Goal: Information Seeking & Learning: Learn about a topic

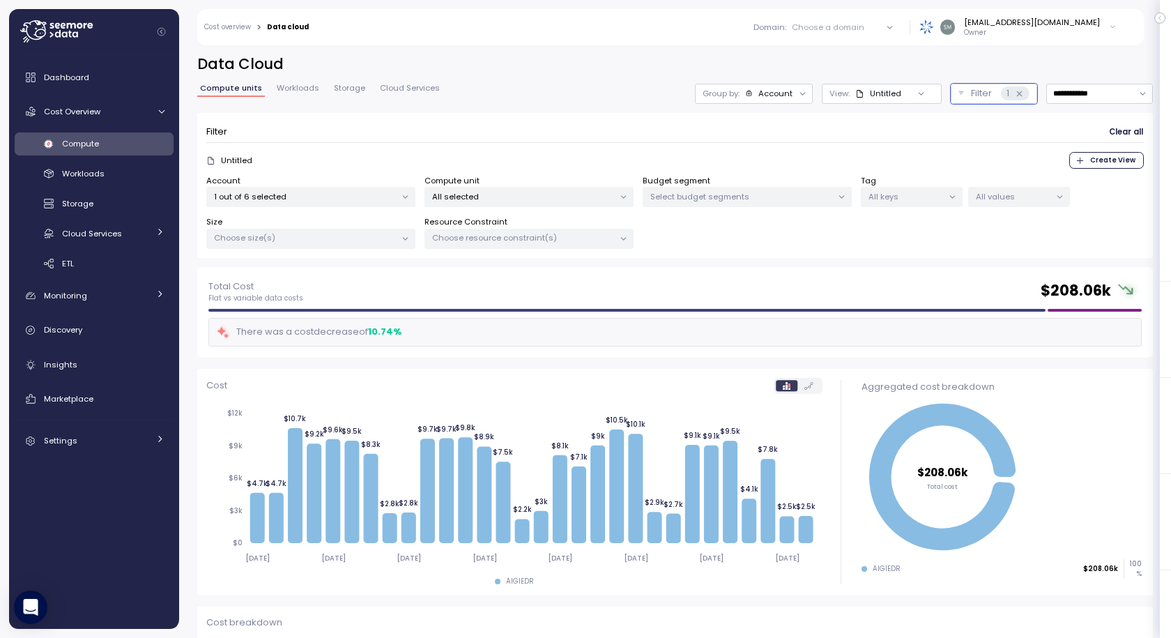
drag, startPoint x: 371, startPoint y: 333, endPoint x: 522, endPoint y: 333, distance: 151.2
click at [501, 333] on div "There was a cost decrease of 10.74 %" at bounding box center [674, 332] width 933 height 29
click at [401, 333] on div "10.74 %" at bounding box center [384, 332] width 33 height 14
click at [407, 330] on div "There was a cost decrease of 10.74 %" at bounding box center [674, 332] width 933 height 29
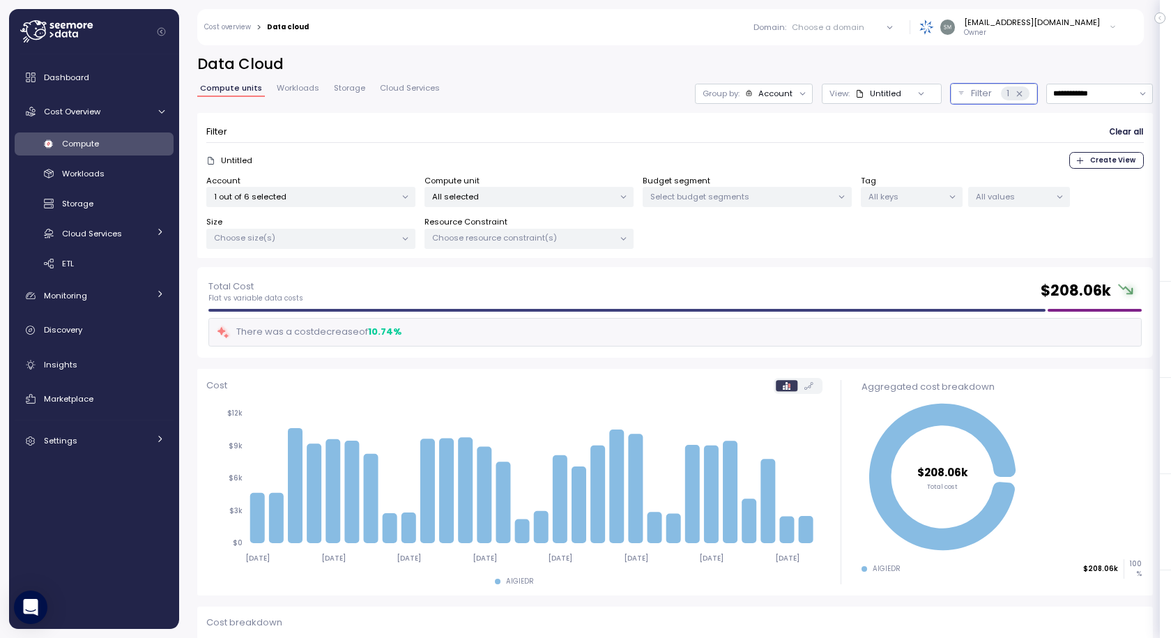
click at [374, 332] on div "10.74 %" at bounding box center [384, 332] width 33 height 14
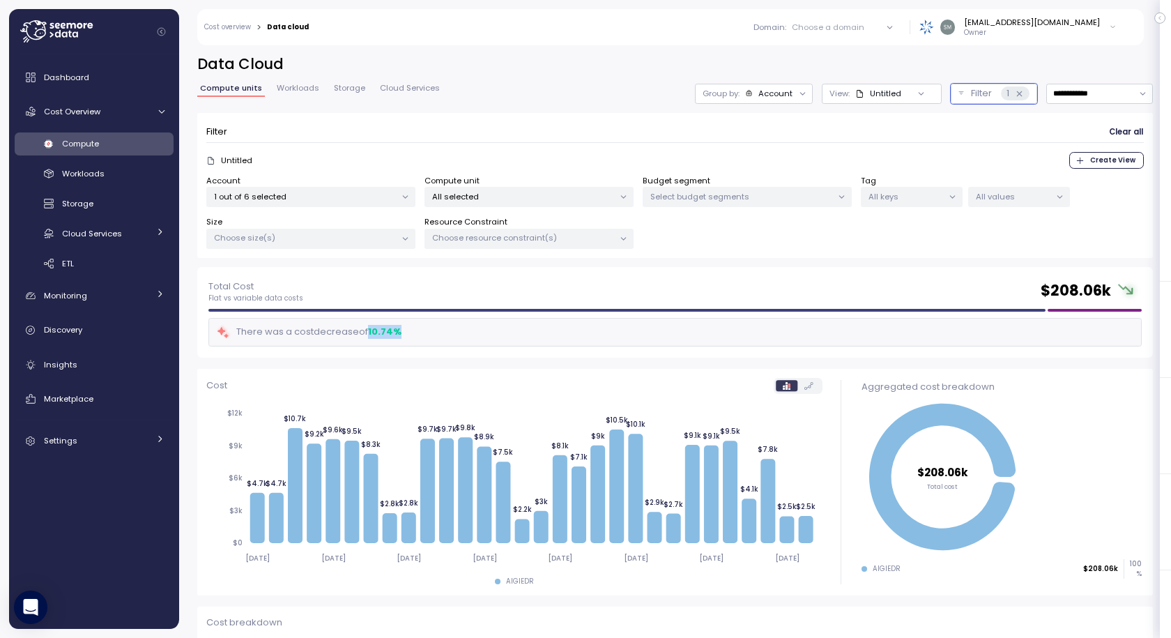
drag, startPoint x: 371, startPoint y: 335, endPoint x: 440, endPoint y: 330, distance: 68.5
click at [440, 330] on div "There was a cost decrease of 10.74 %" at bounding box center [674, 332] width 933 height 29
click at [1073, 92] on input "**********" at bounding box center [1099, 94] width 107 height 20
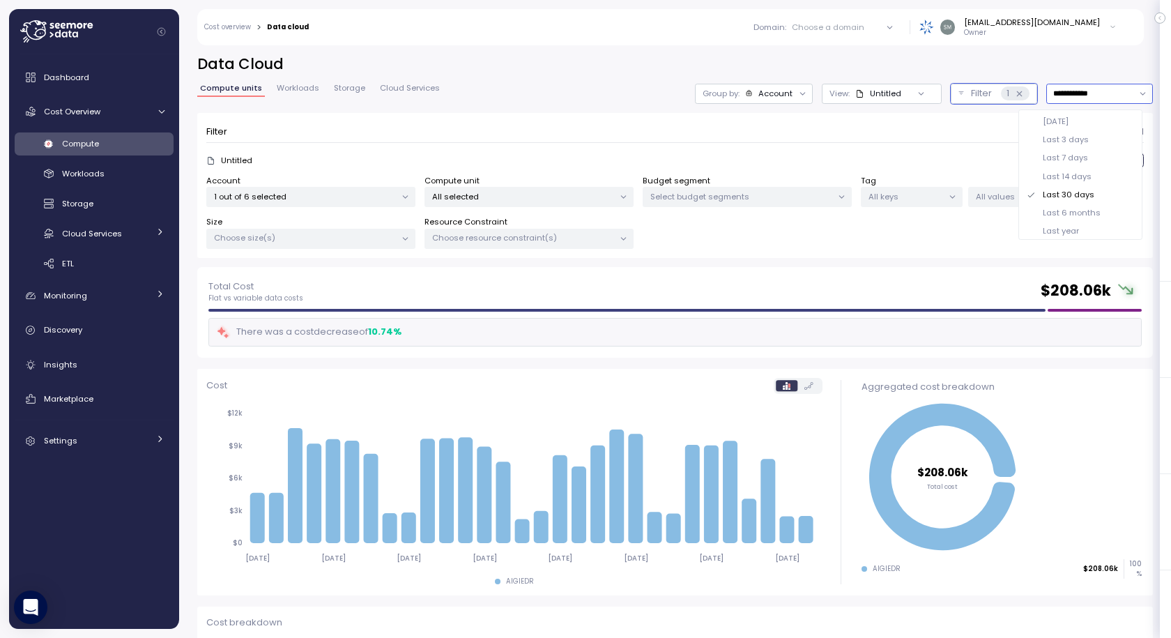
click at [1084, 158] on div "Last 7 days" at bounding box center [1065, 157] width 45 height 11
type input "**********"
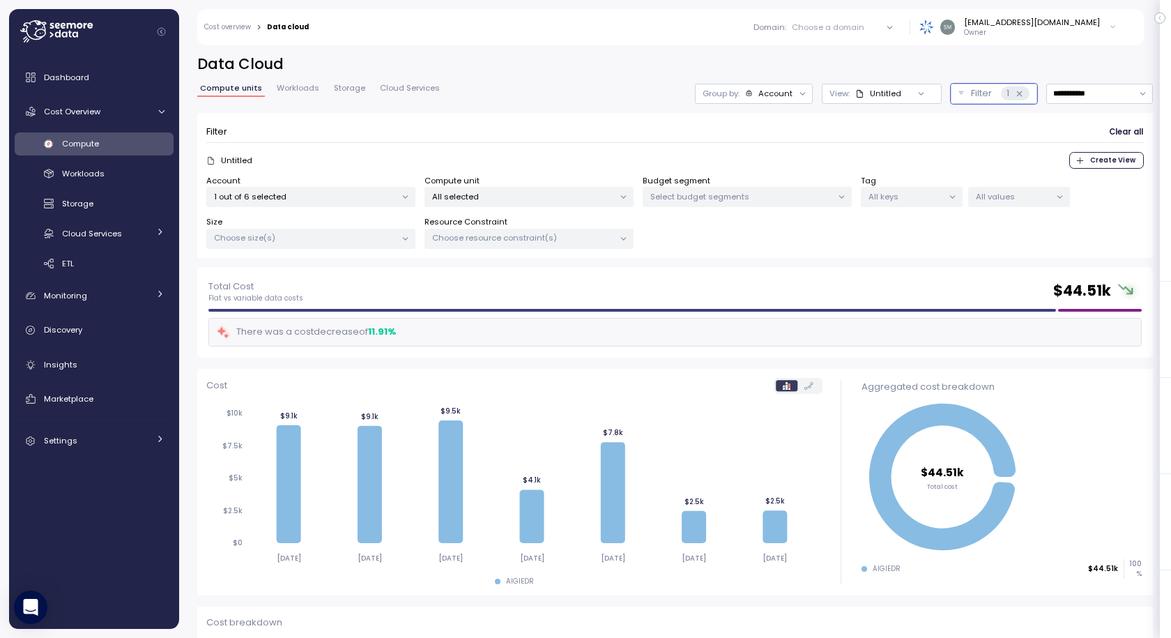
click at [856, 303] on div "Total Cost Flat vs variable data costs $ 44.51k" at bounding box center [674, 291] width 933 height 25
click at [512, 102] on div "**********" at bounding box center [674, 94] width 955 height 20
click at [294, 88] on span "Workloads" at bounding box center [298, 88] width 43 height 8
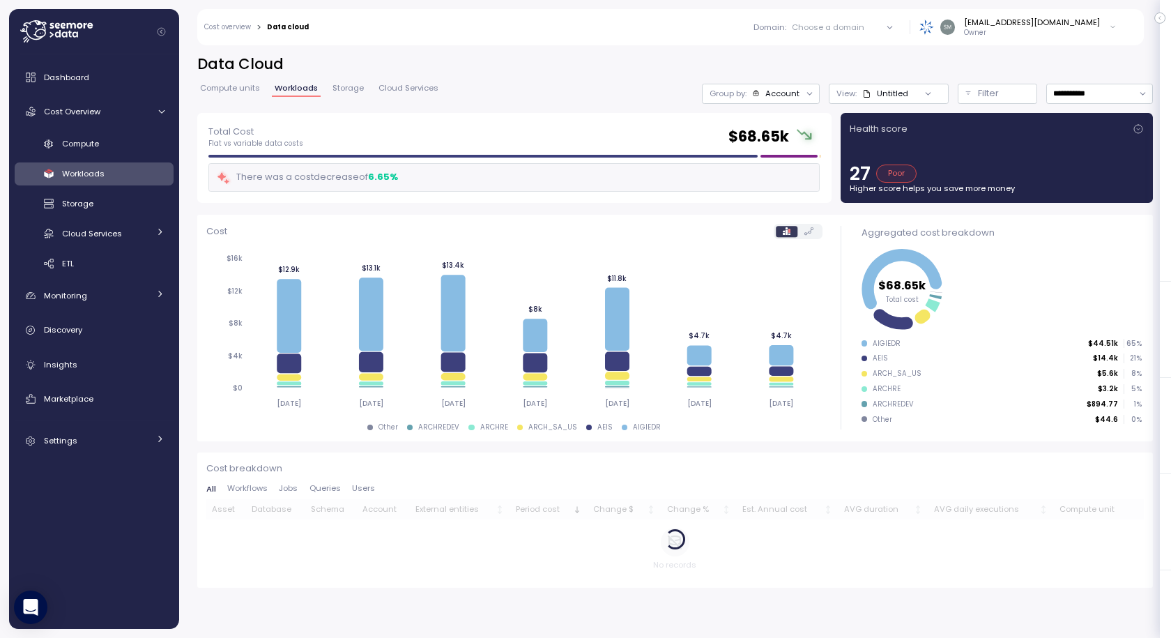
click at [352, 91] on span "Storage" at bounding box center [347, 88] width 31 height 8
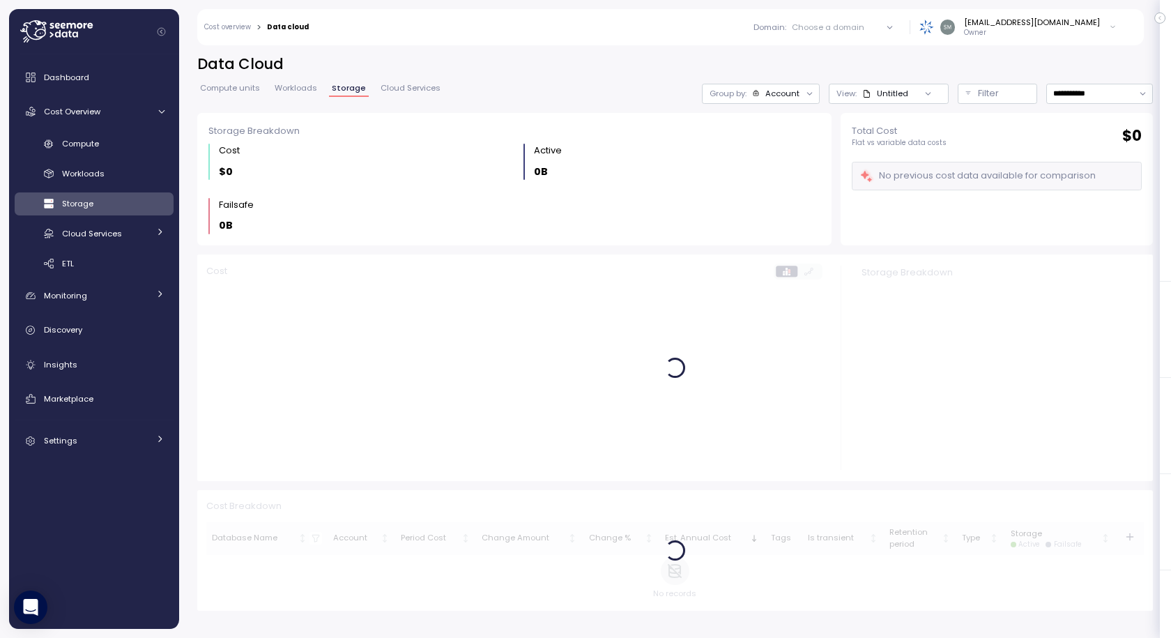
click at [429, 92] on span "Cloud Services" at bounding box center [410, 88] width 60 height 8
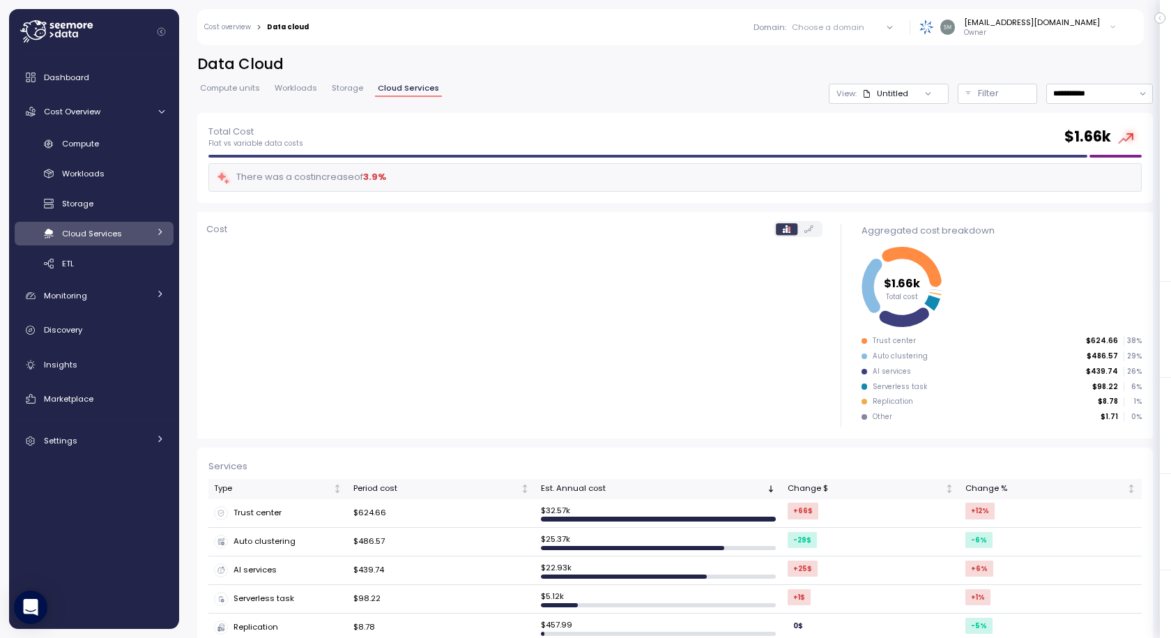
click at [218, 84] on span "Compute units" at bounding box center [230, 88] width 60 height 8
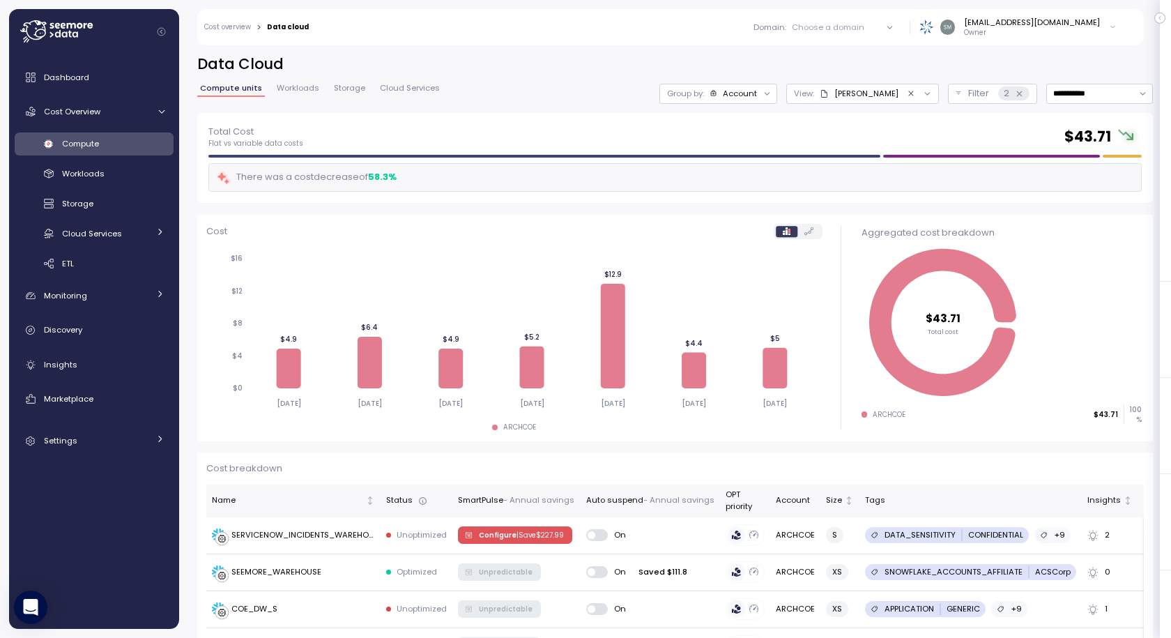
drag, startPoint x: 746, startPoint y: 98, endPoint x: 739, endPoint y: 98, distance: 7.7
click at [746, 97] on div "Account" at bounding box center [740, 93] width 34 height 11
click at [998, 87] on div "2" at bounding box center [1013, 93] width 31 height 14
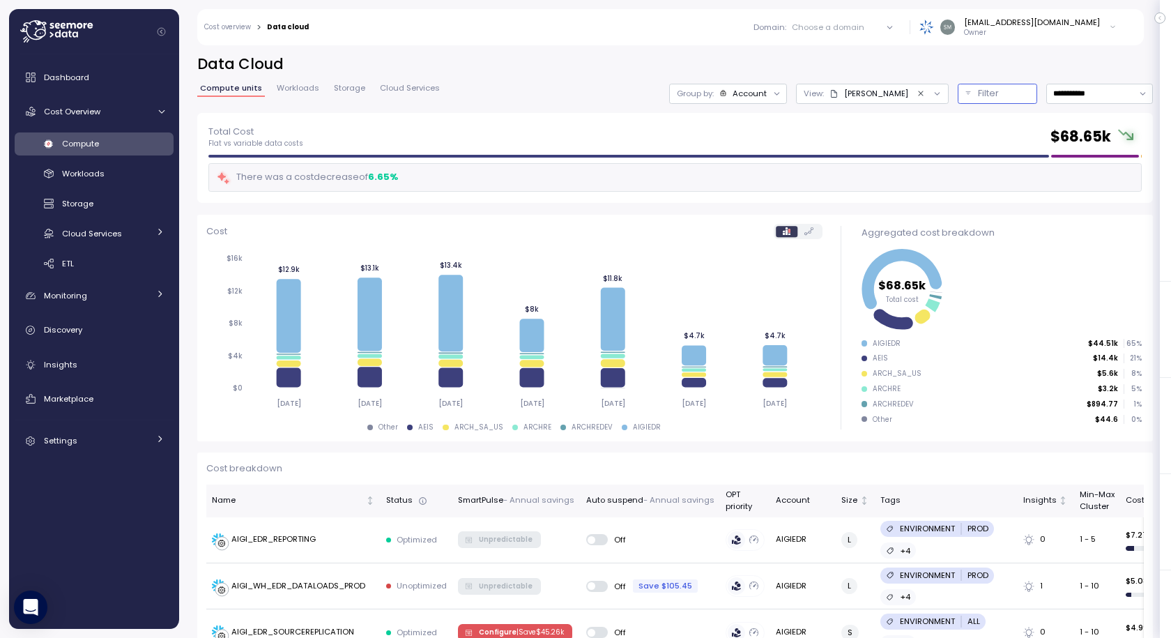
click at [978, 92] on p "Filter" at bounding box center [988, 93] width 21 height 14
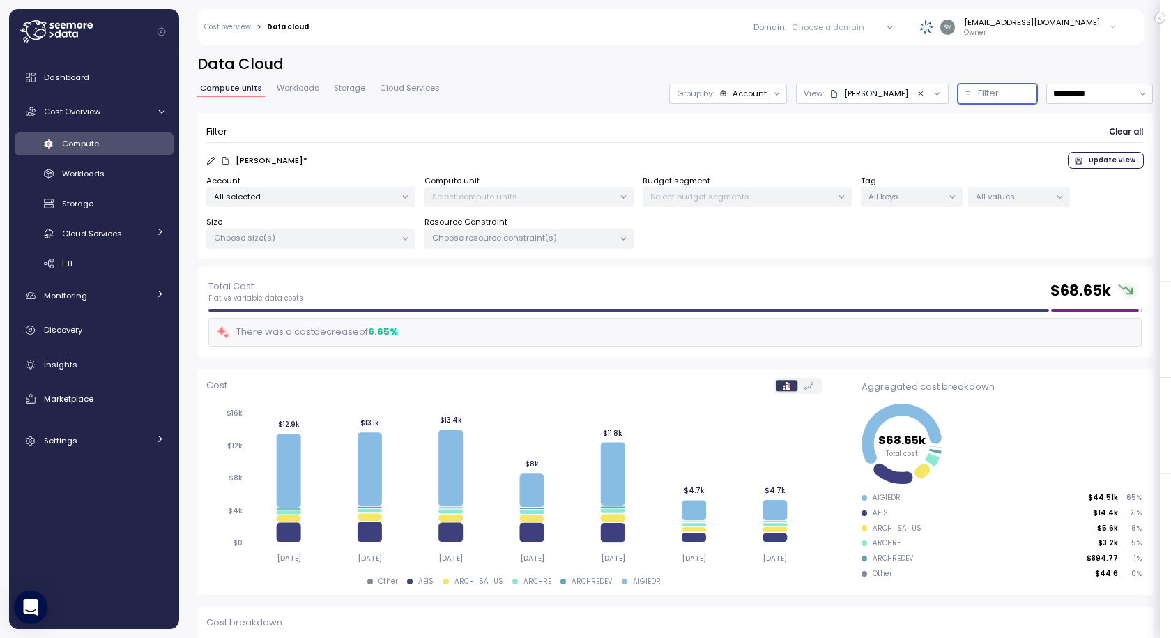
click at [309, 197] on p "All selected" at bounding box center [305, 196] width 182 height 11
click at [307, 299] on div "AIGIEDR only" at bounding box center [310, 296] width 113 height 17
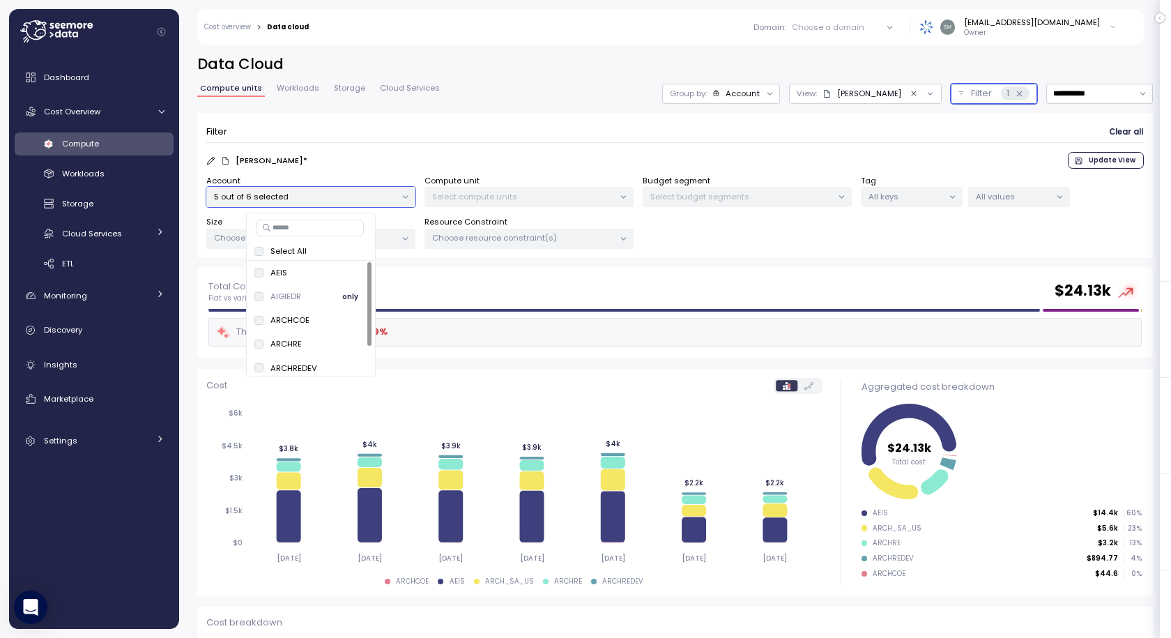
click at [352, 294] on span "only" at bounding box center [350, 296] width 16 height 15
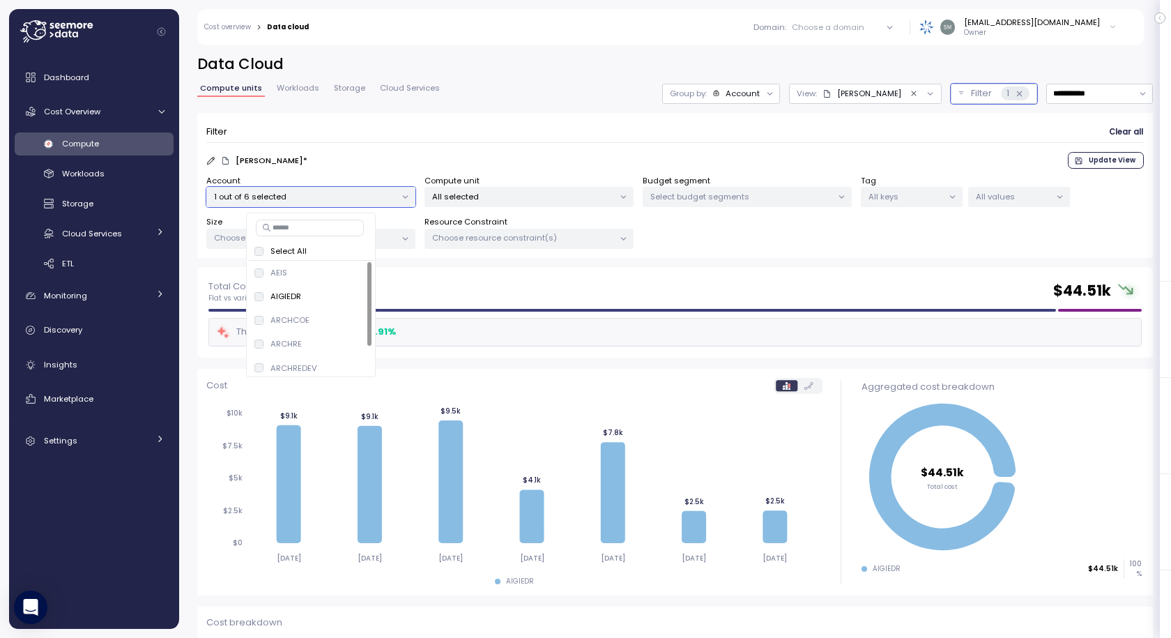
click at [1016, 246] on div "Account 1 out of 6 selected Compute unit All selected Budget segment Select bud…" at bounding box center [674, 212] width 937 height 75
